Goal: Book appointment/travel/reservation

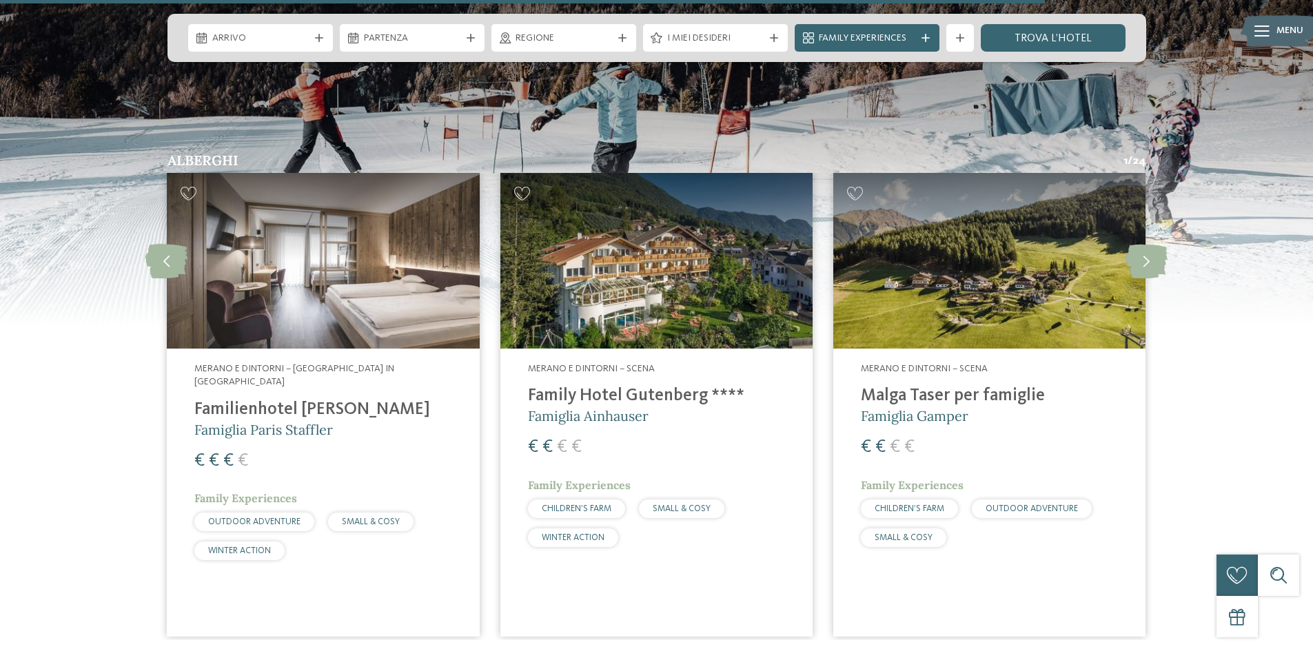
scroll to position [2961, 0]
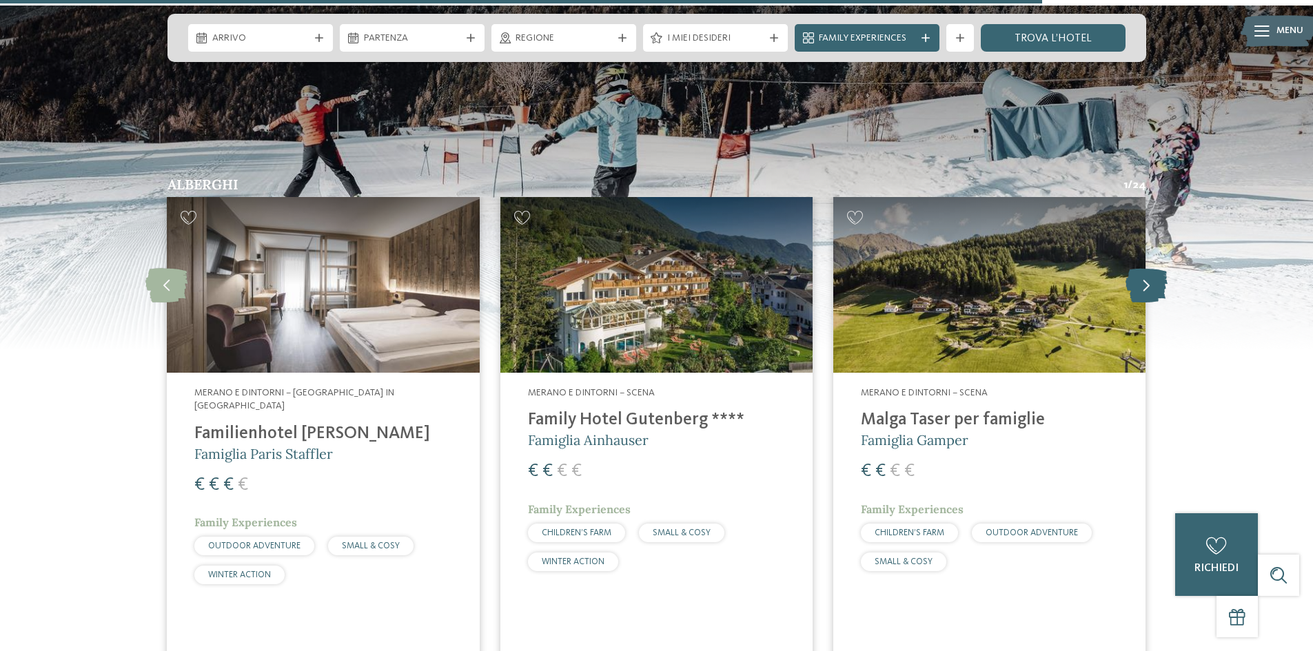
click at [1141, 267] on icon at bounding box center [1147, 284] width 42 height 34
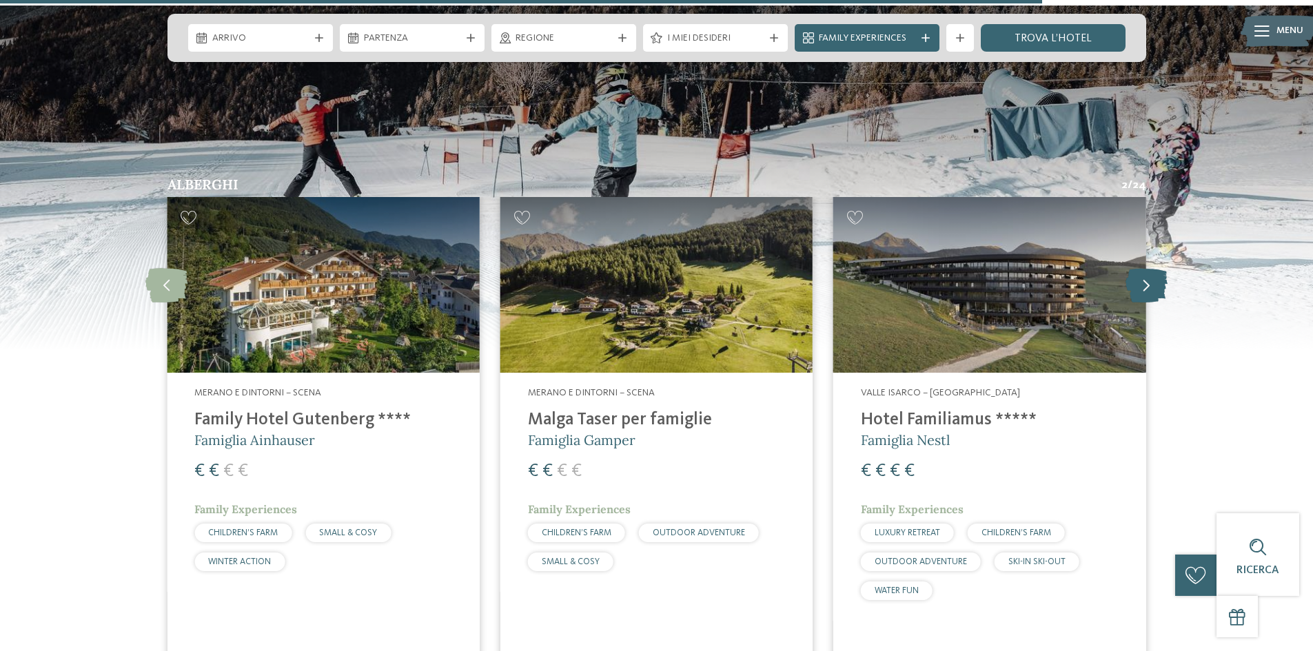
click at [1142, 267] on icon at bounding box center [1147, 284] width 42 height 34
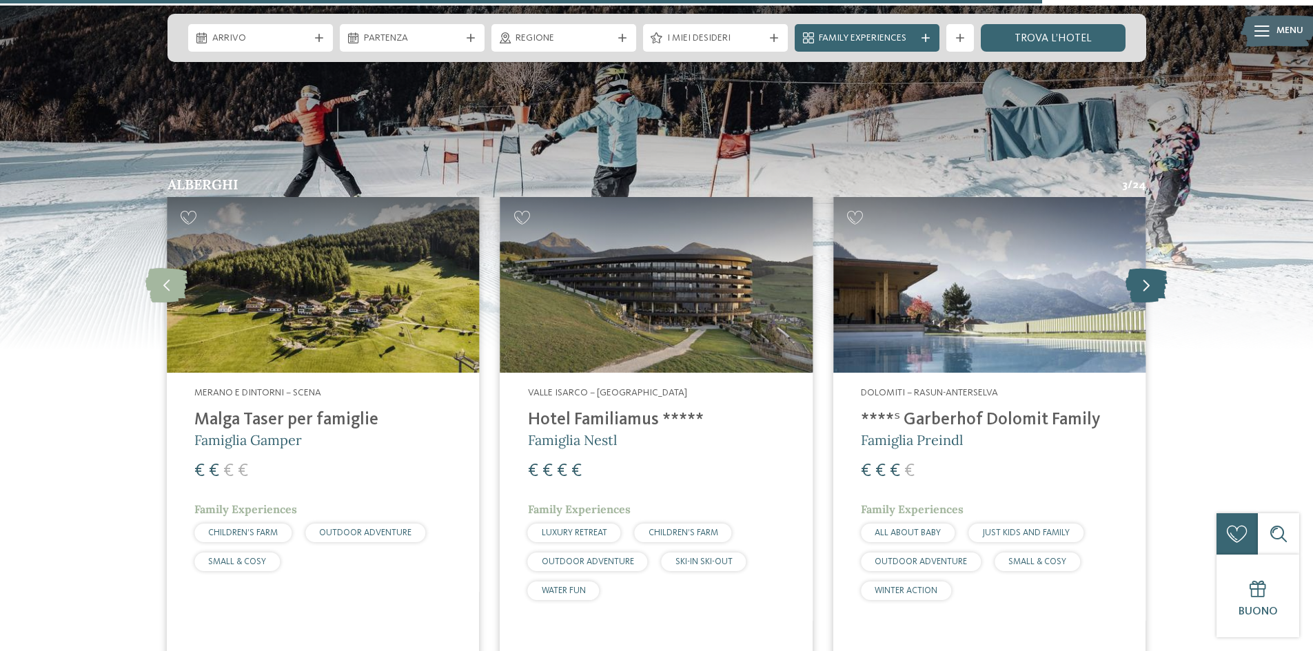
click at [1142, 267] on icon at bounding box center [1147, 284] width 42 height 34
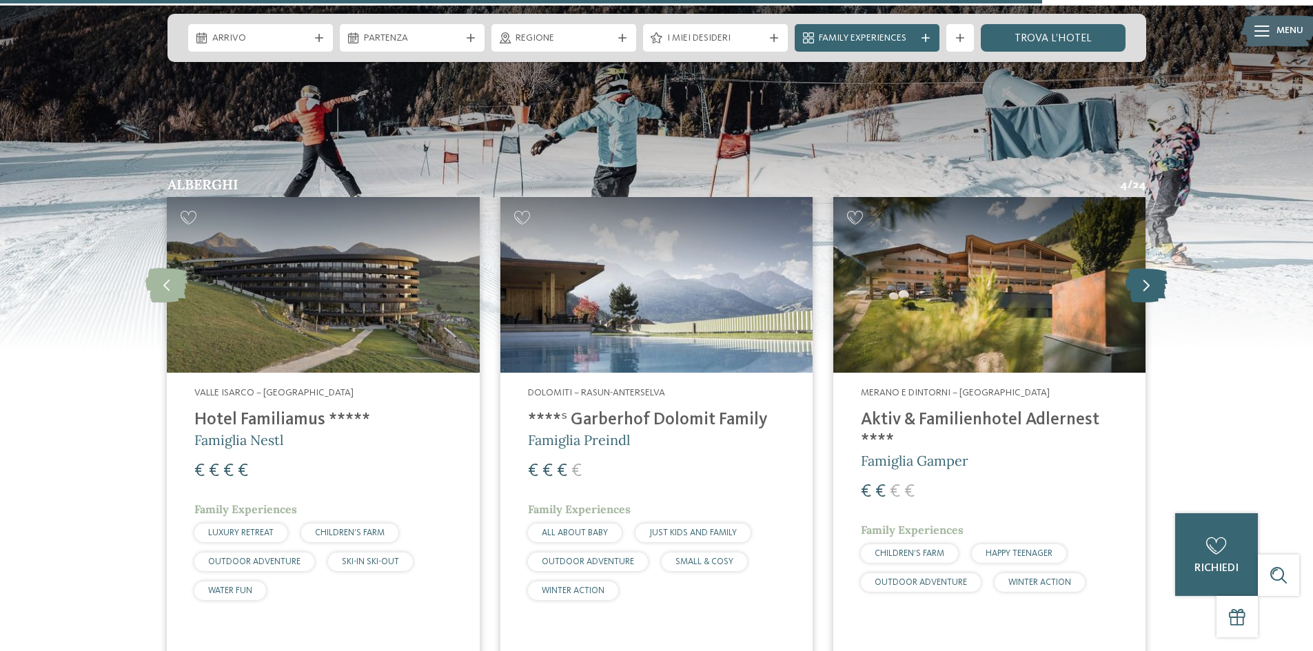
click at [1142, 267] on icon at bounding box center [1147, 284] width 42 height 34
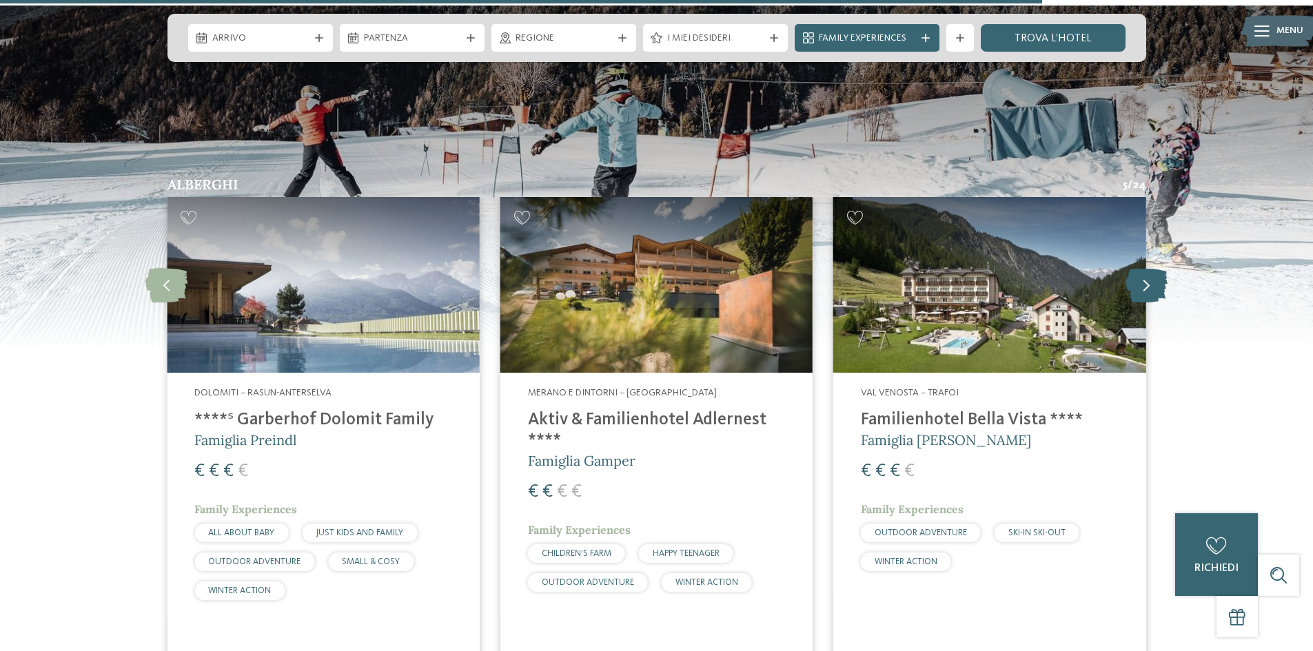
click at [1142, 267] on icon at bounding box center [1147, 284] width 42 height 34
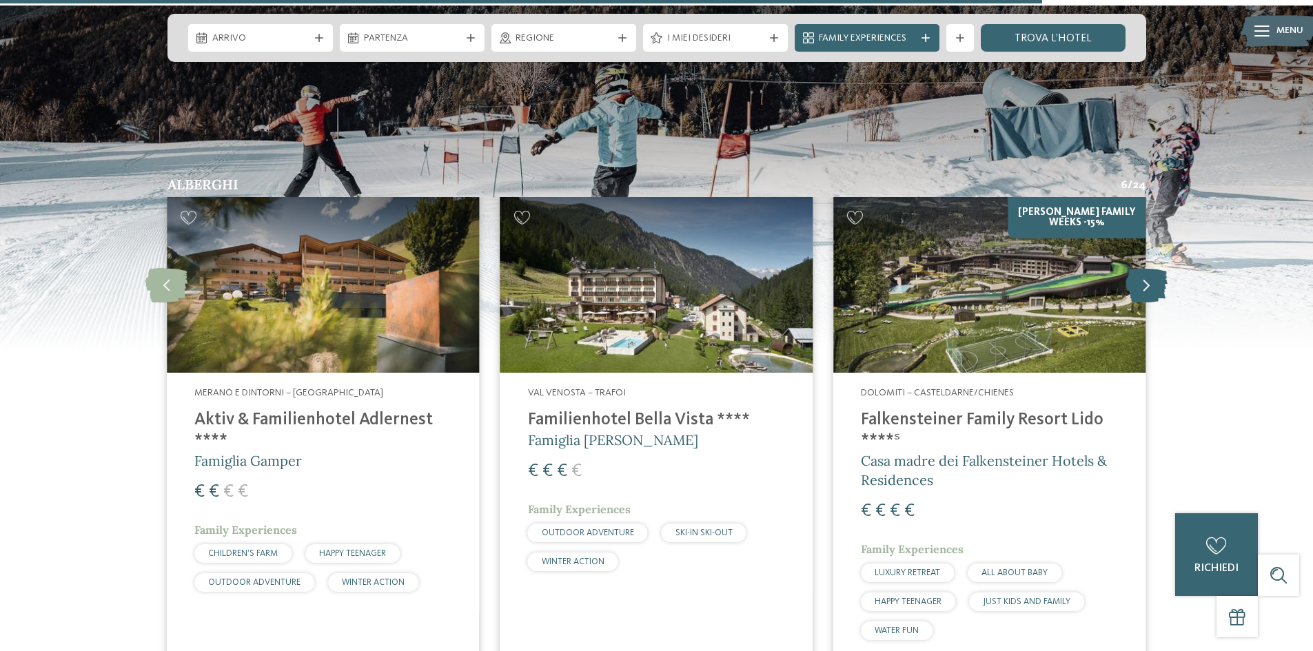
click at [1142, 267] on icon at bounding box center [1147, 284] width 42 height 34
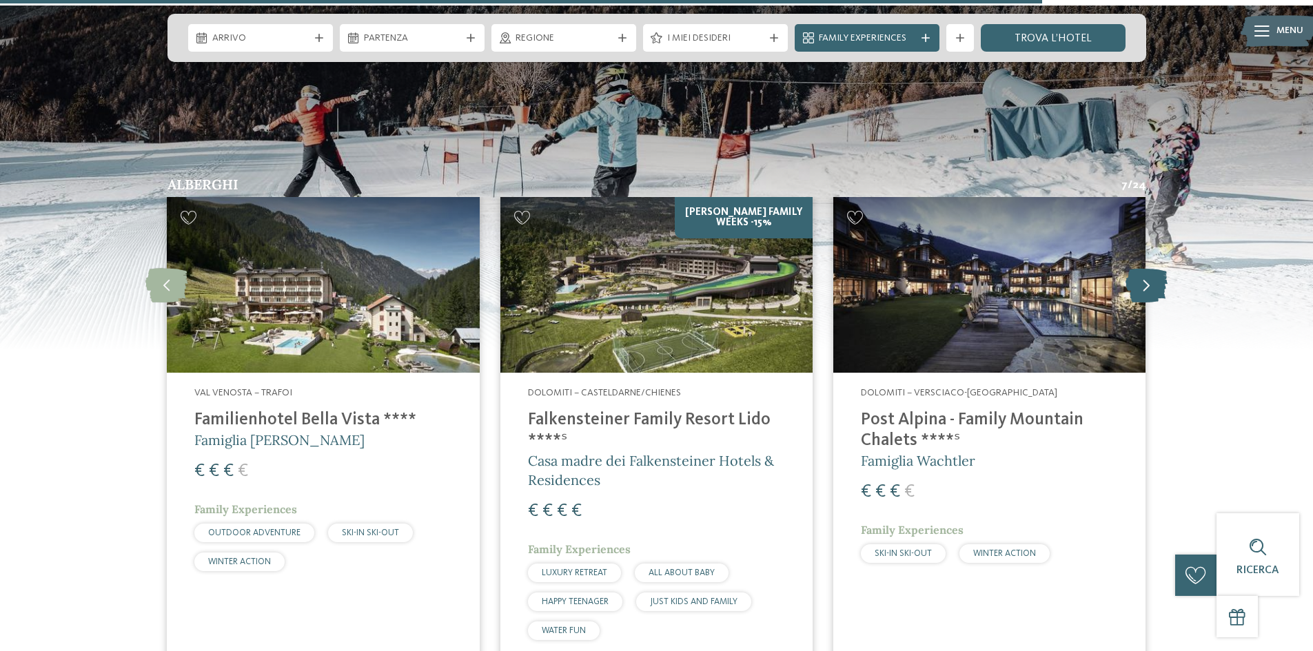
click at [1142, 267] on icon at bounding box center [1147, 284] width 42 height 34
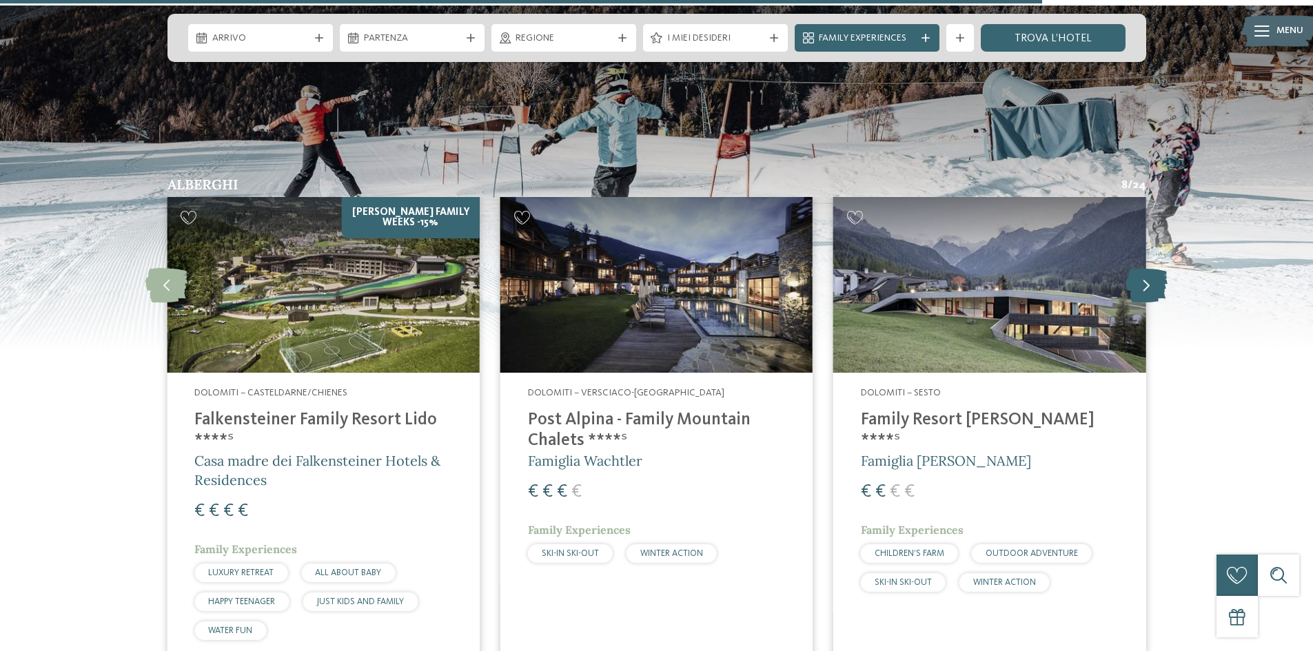
click at [1142, 267] on icon at bounding box center [1147, 284] width 42 height 34
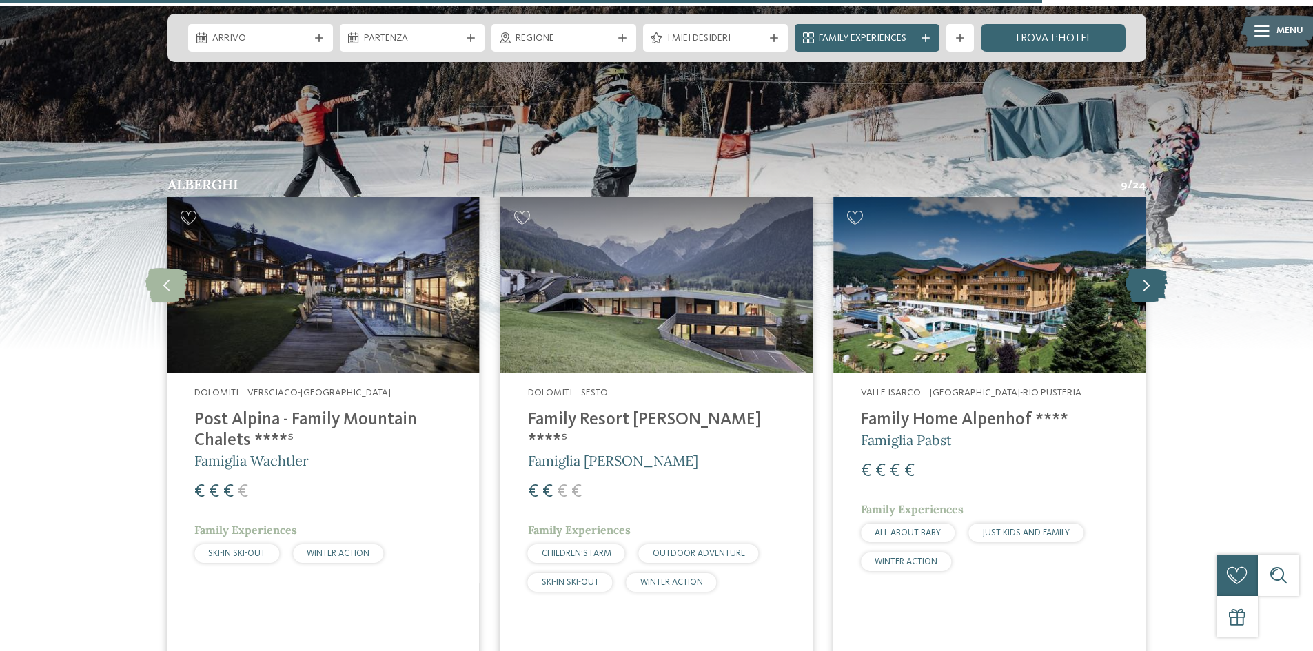
click at [1142, 267] on icon at bounding box center [1147, 284] width 42 height 34
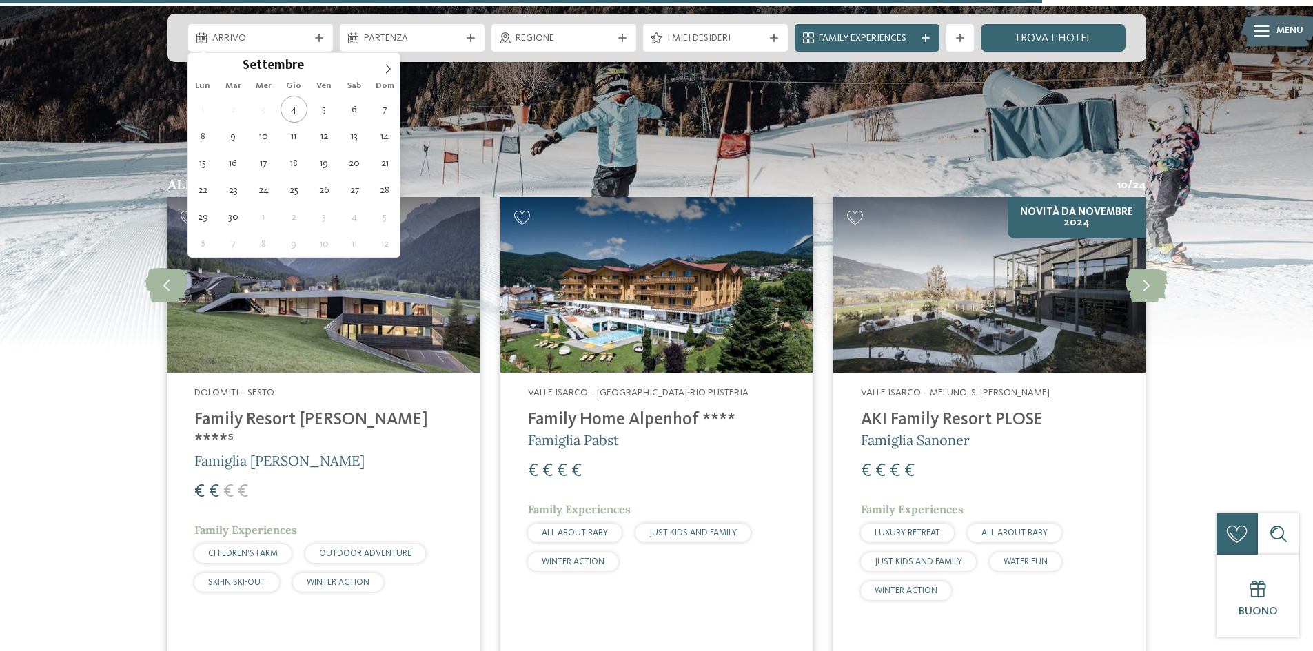
click at [315, 43] on div "Arrivo" at bounding box center [260, 38] width 145 height 28
click at [380, 68] on span at bounding box center [387, 64] width 23 height 23
type div "[DATE]"
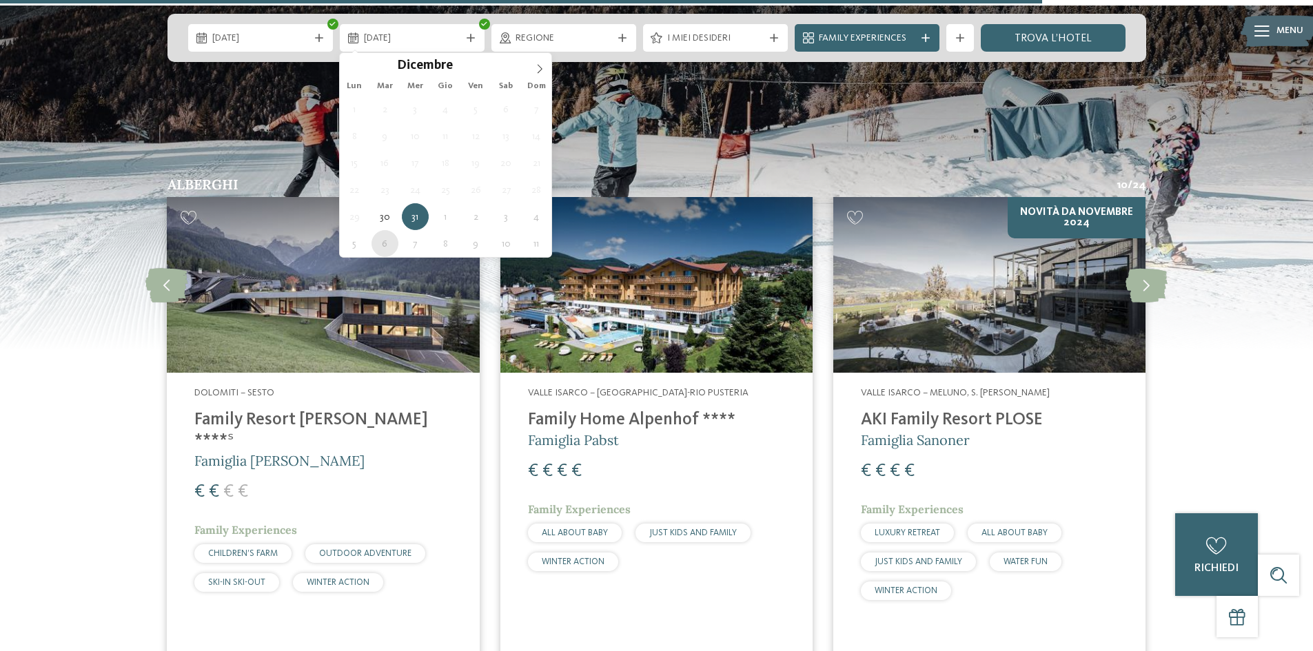
type div "[DATE]"
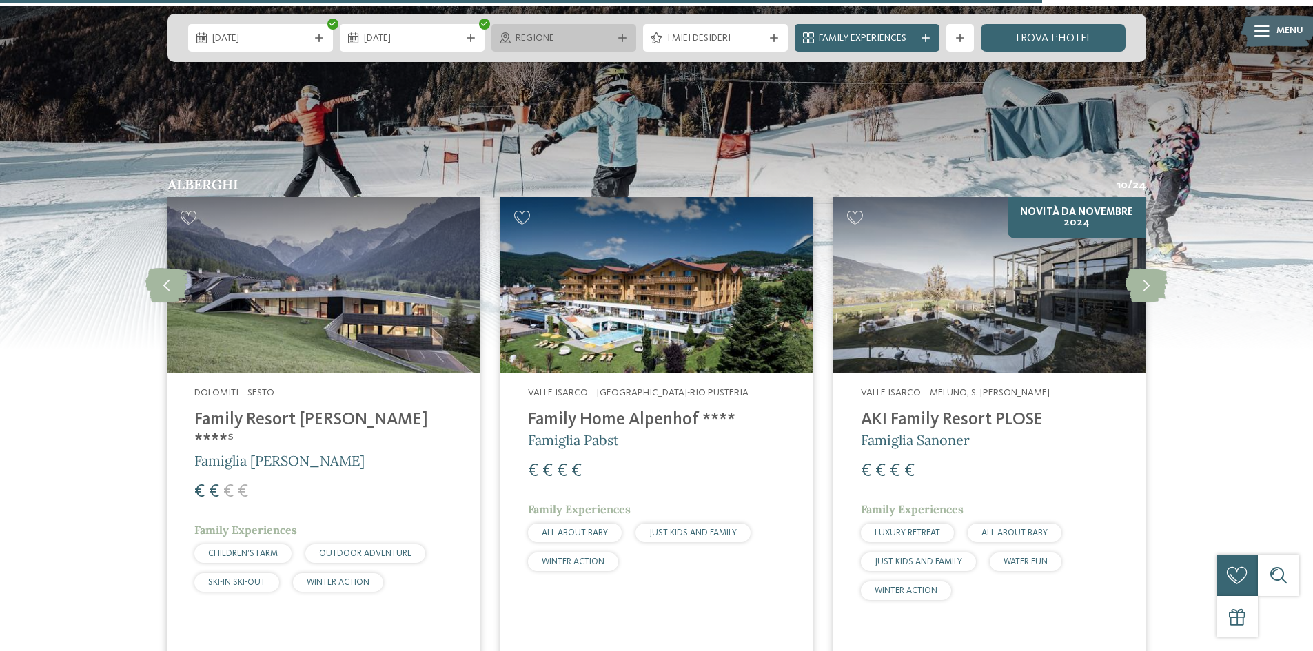
click at [535, 34] on span "Regione" at bounding box center [564, 39] width 97 height 14
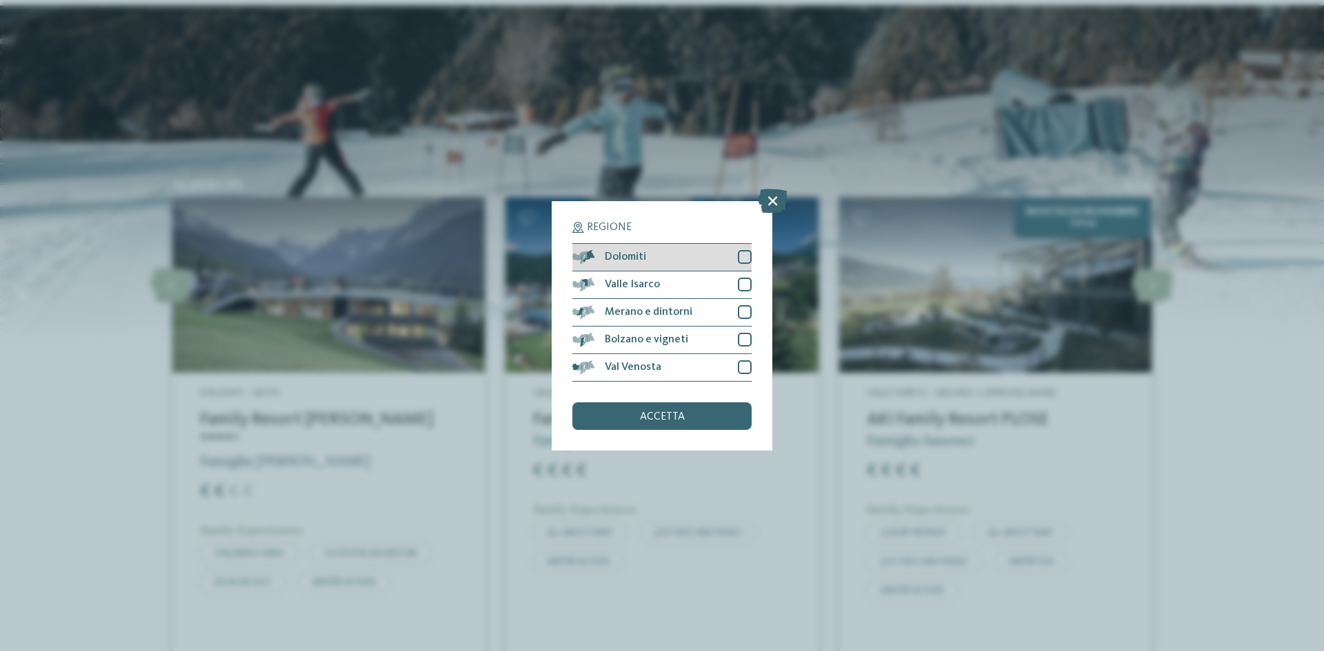
click at [743, 256] on div at bounding box center [745, 257] width 14 height 14
click at [676, 413] on span "accetta" at bounding box center [662, 417] width 45 height 11
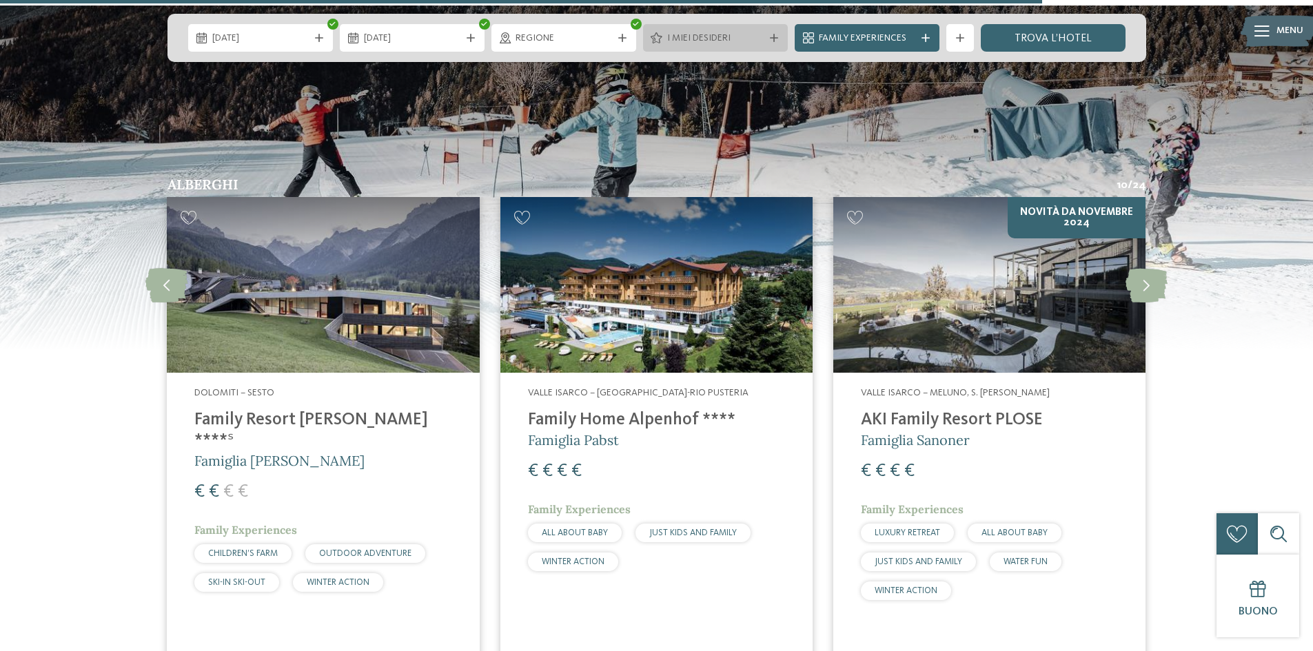
click at [736, 34] on span "I miei desideri" at bounding box center [715, 39] width 97 height 14
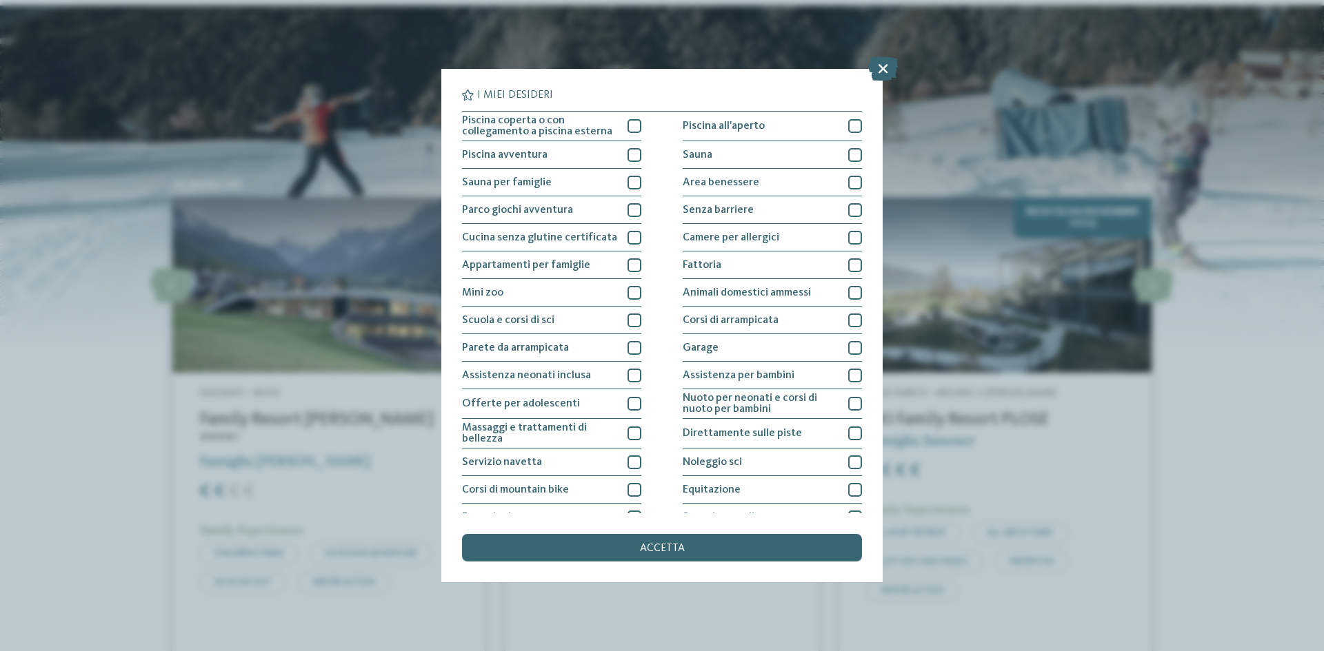
click at [883, 68] on icon at bounding box center [883, 69] width 30 height 24
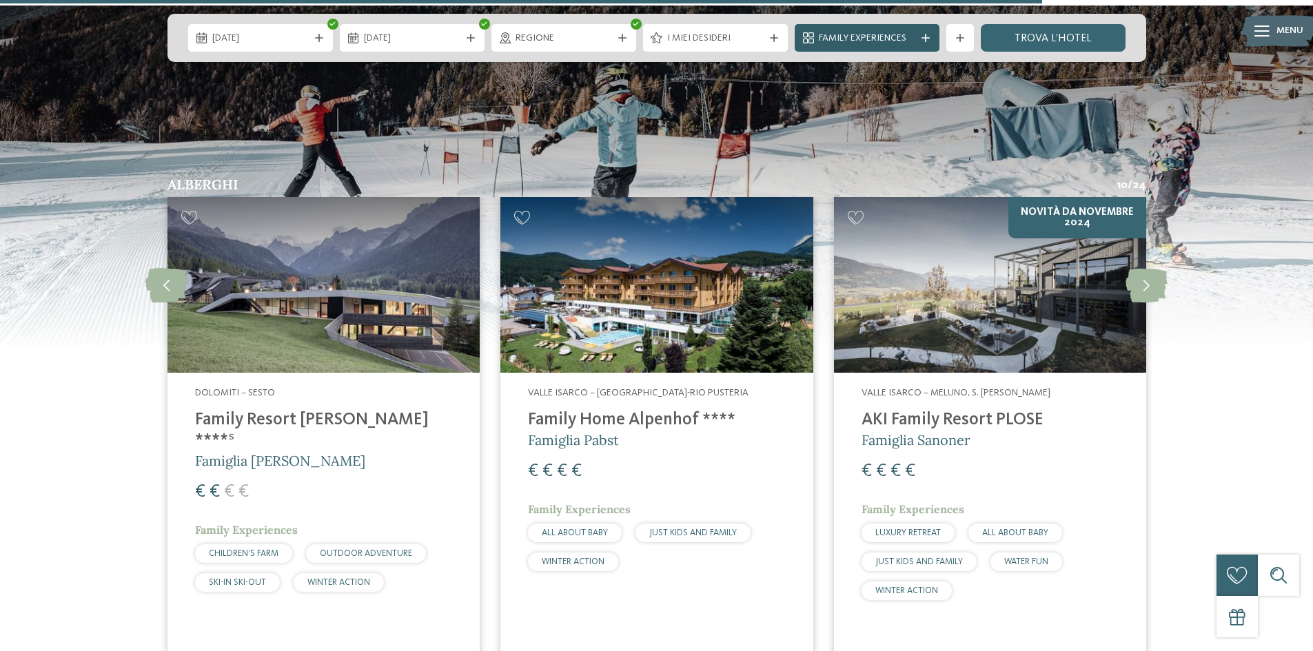
click at [862, 40] on span "Family Experiences" at bounding box center [867, 39] width 97 height 14
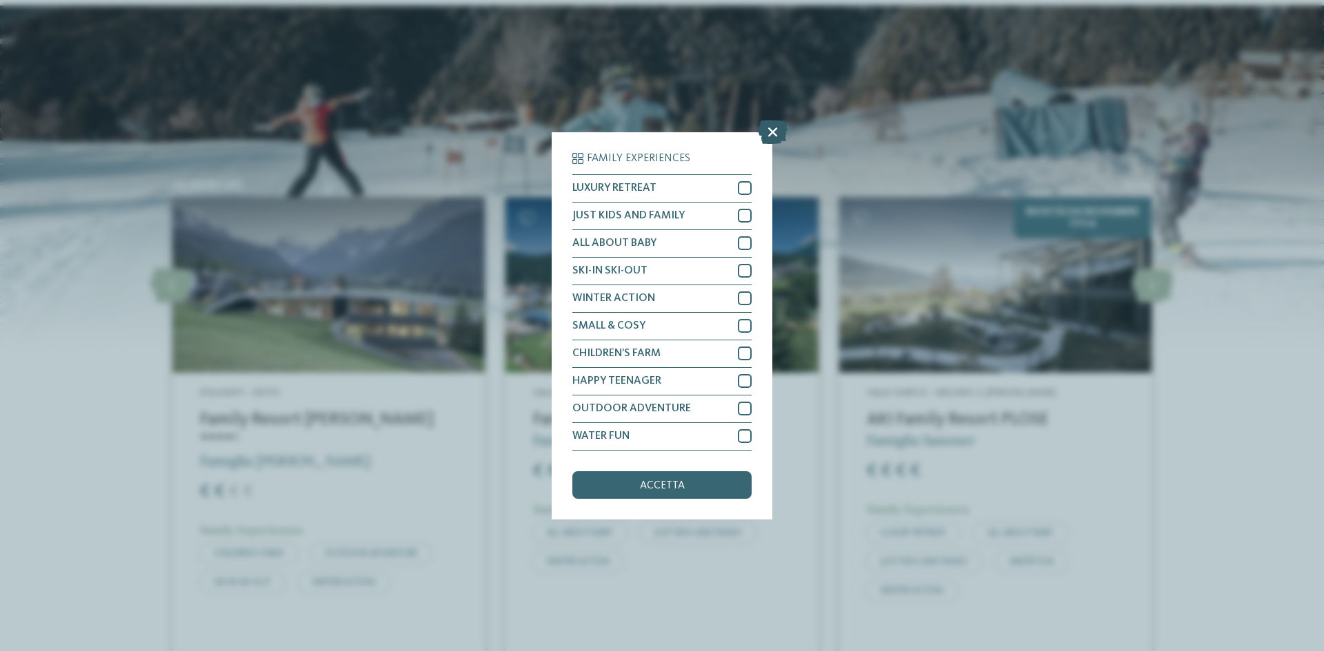
click at [779, 124] on icon at bounding box center [773, 131] width 30 height 24
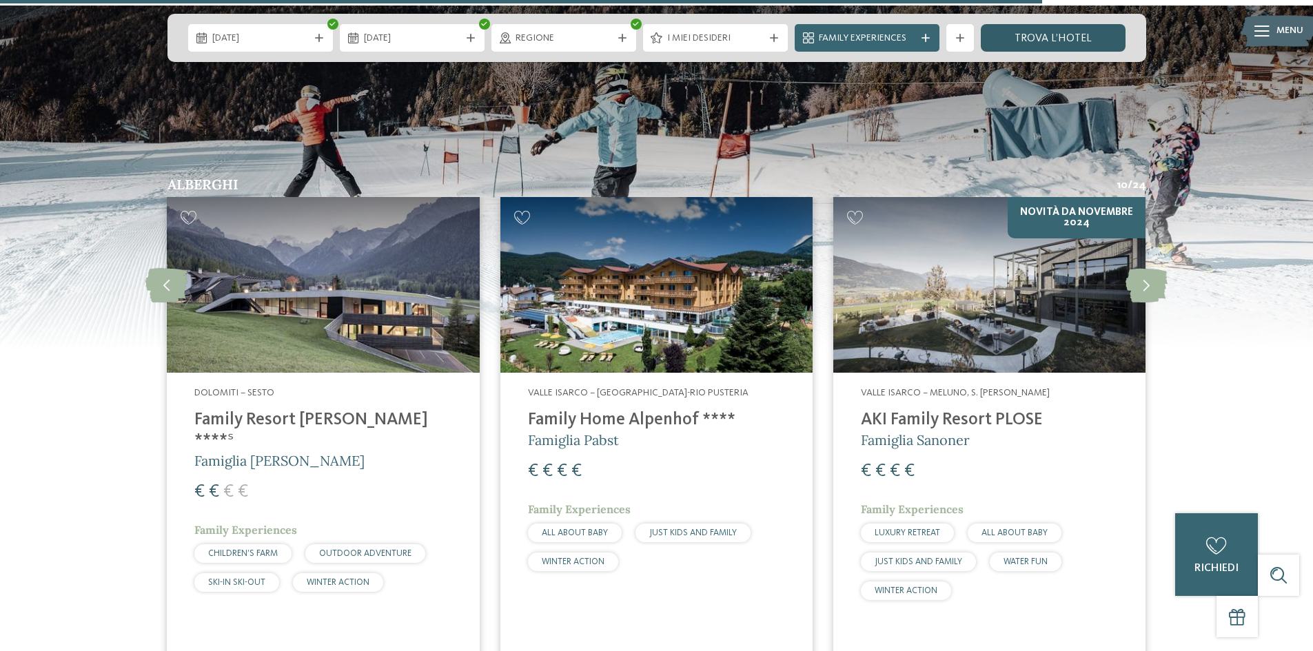
click at [1026, 37] on link "trova l’hotel" at bounding box center [1053, 38] width 145 height 28
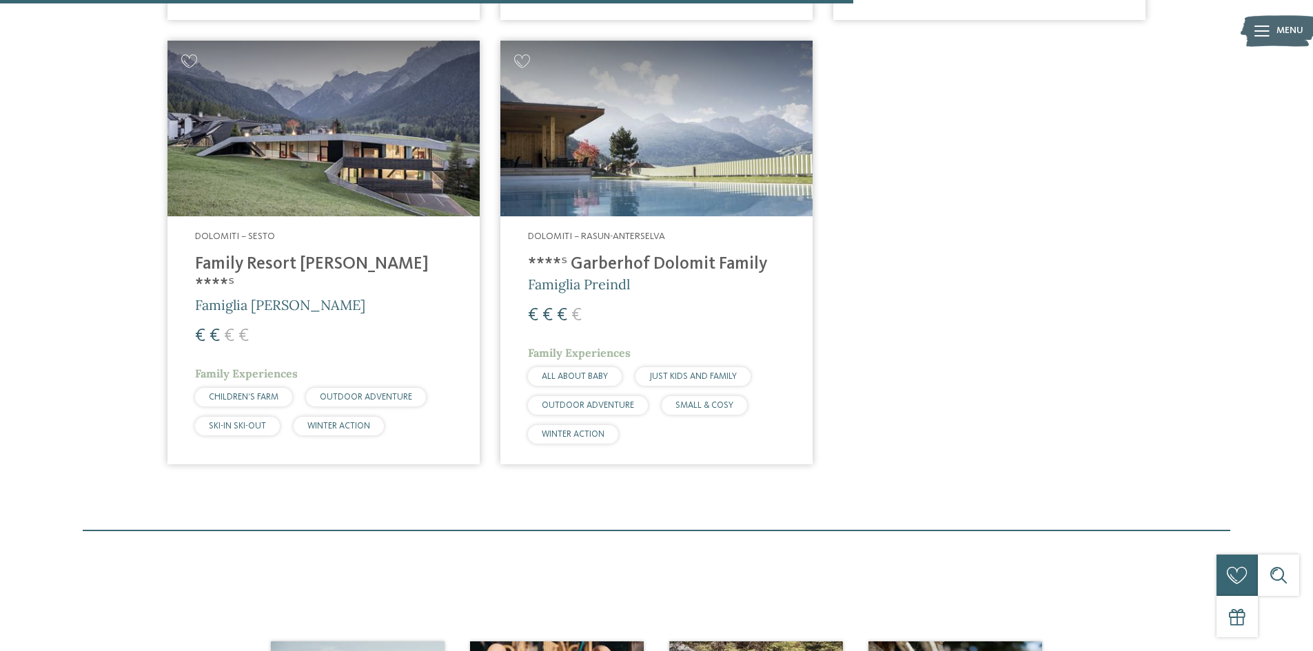
scroll to position [1348, 0]
